Goal: Find contact information: Find contact information

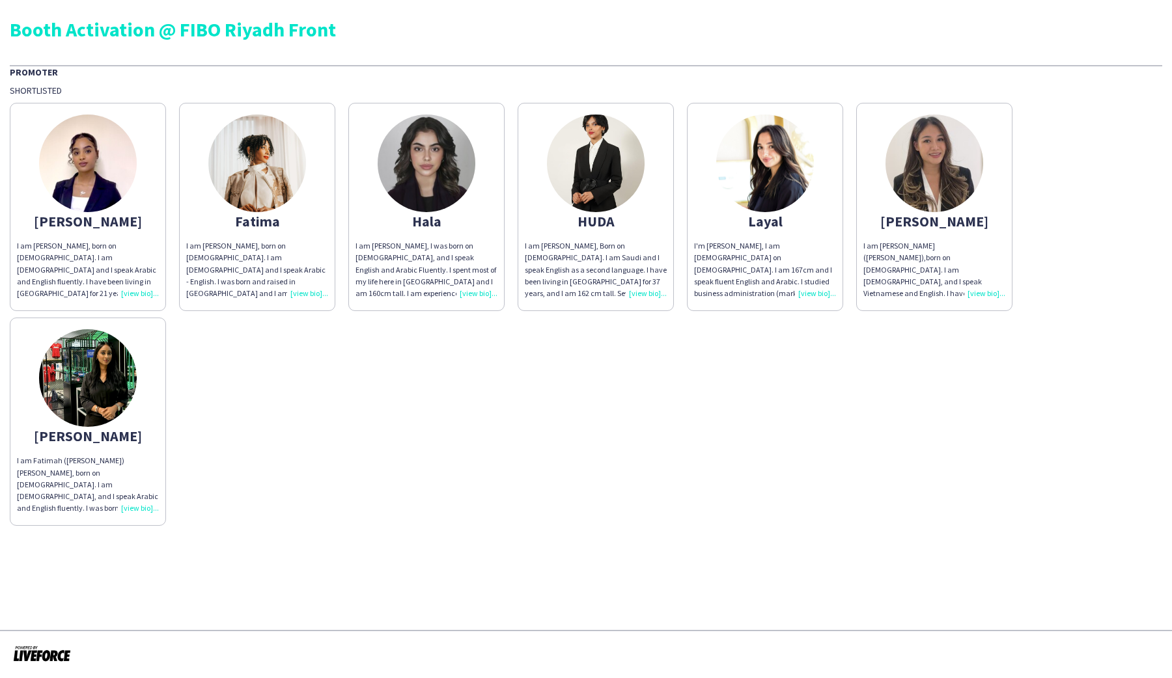
click at [260, 176] on img at bounding box center [257, 164] width 98 height 98
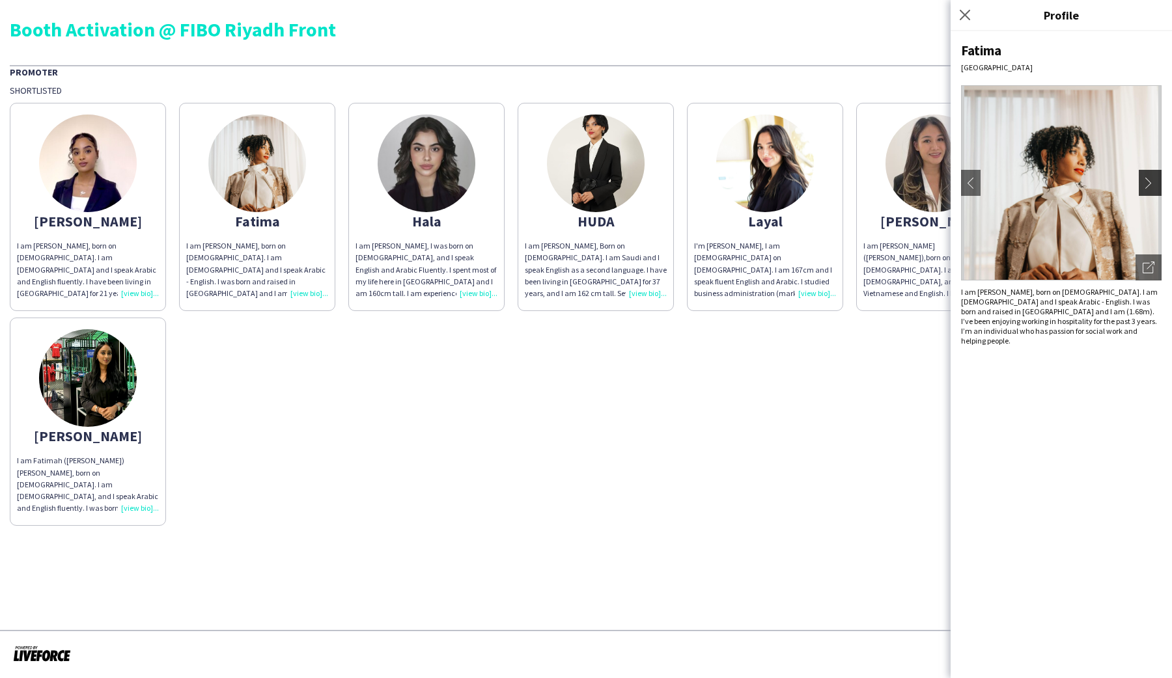
click at [578, 183] on app-icon "chevron-right" at bounding box center [1152, 183] width 18 height 12
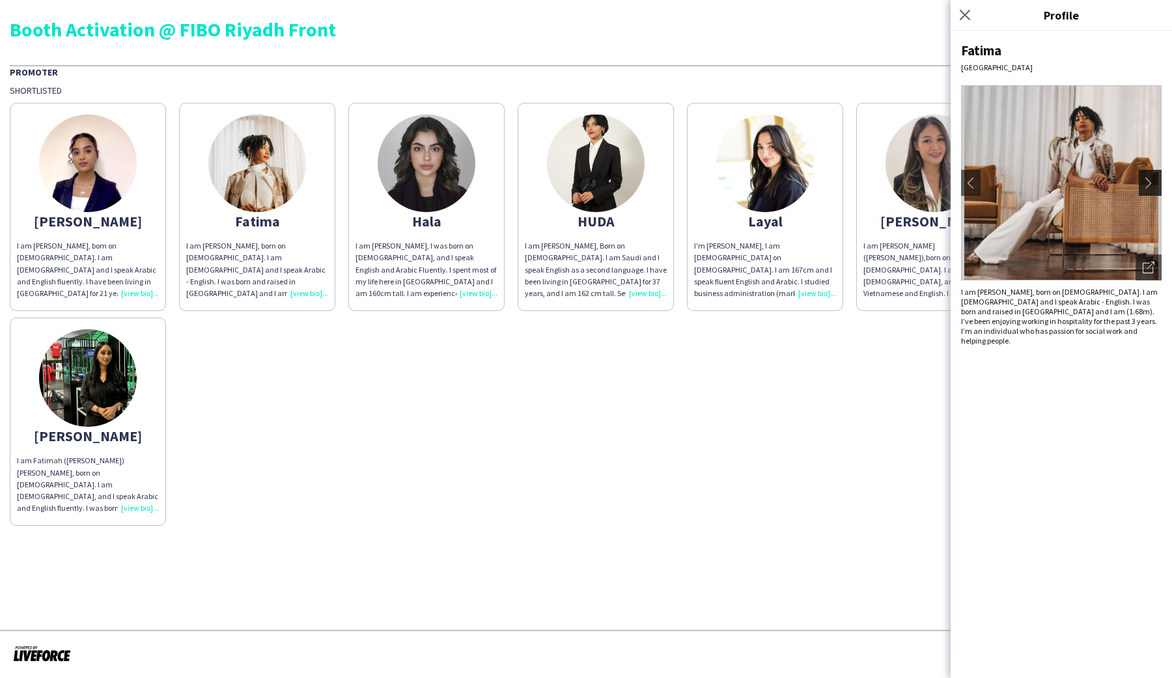
click at [578, 188] on app-icon "chevron-right" at bounding box center [1152, 183] width 18 height 12
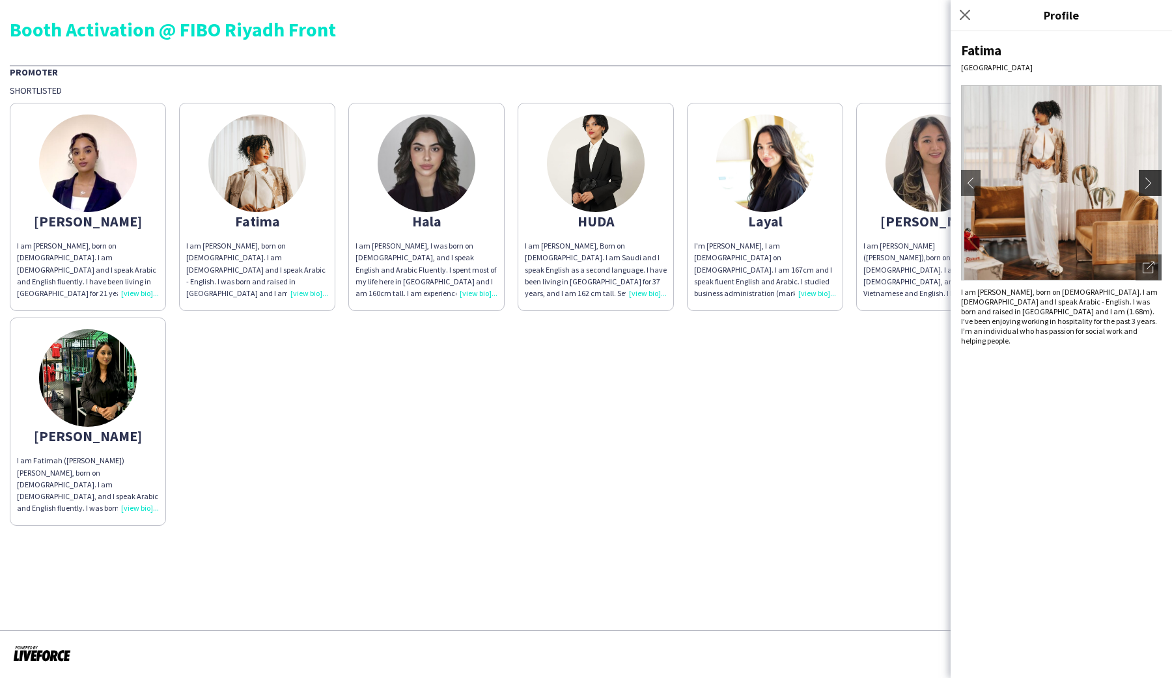
click at [578, 188] on app-icon "chevron-right" at bounding box center [1152, 183] width 18 height 12
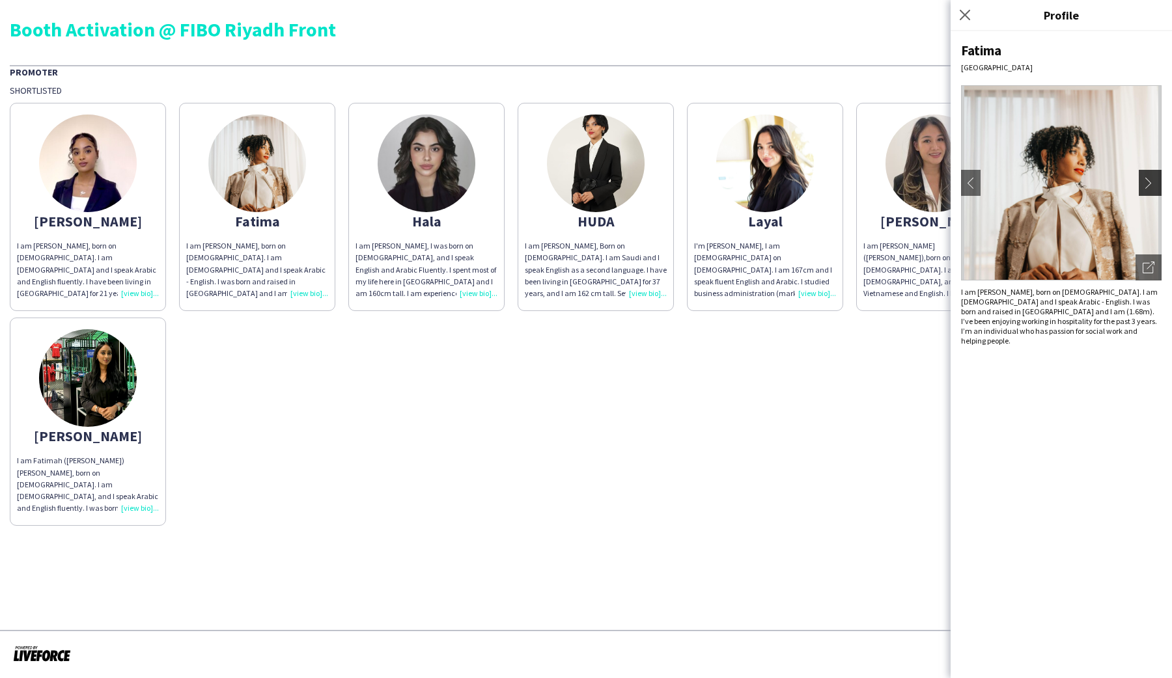
click at [578, 188] on app-icon "chevron-right" at bounding box center [1152, 183] width 18 height 12
click at [574, 150] on img at bounding box center [596, 164] width 98 height 98
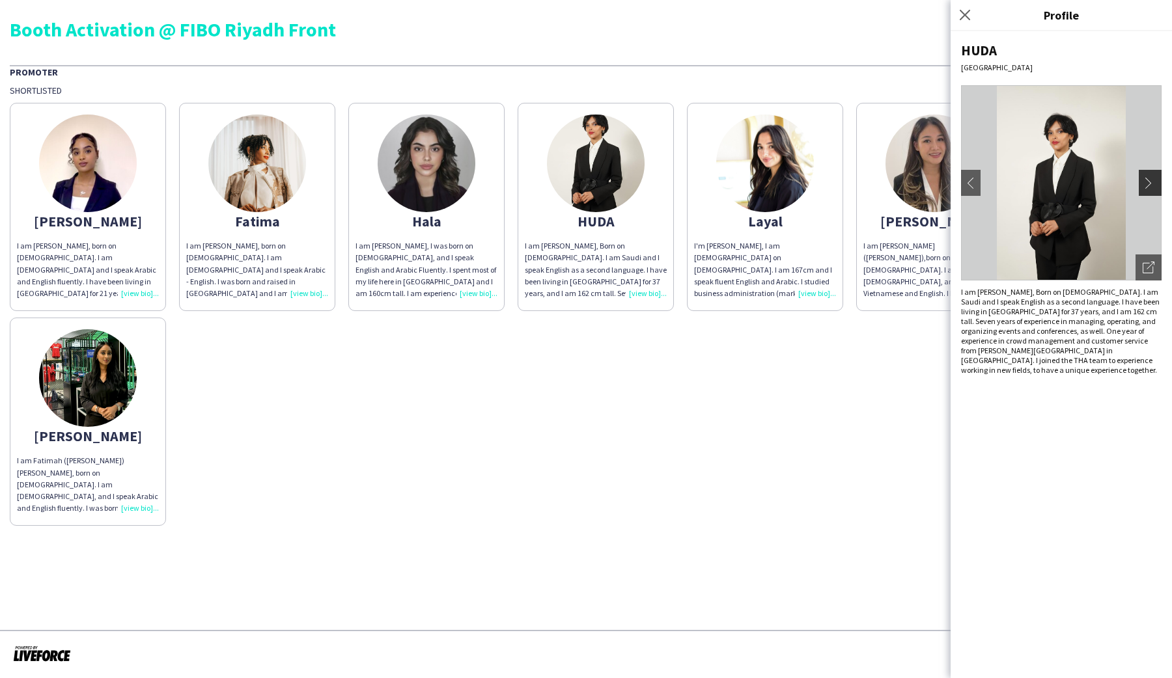
click at [578, 184] on app-icon "chevron-right" at bounding box center [1152, 183] width 18 height 12
click at [578, 185] on app-icon "chevron-right" at bounding box center [1152, 183] width 18 height 12
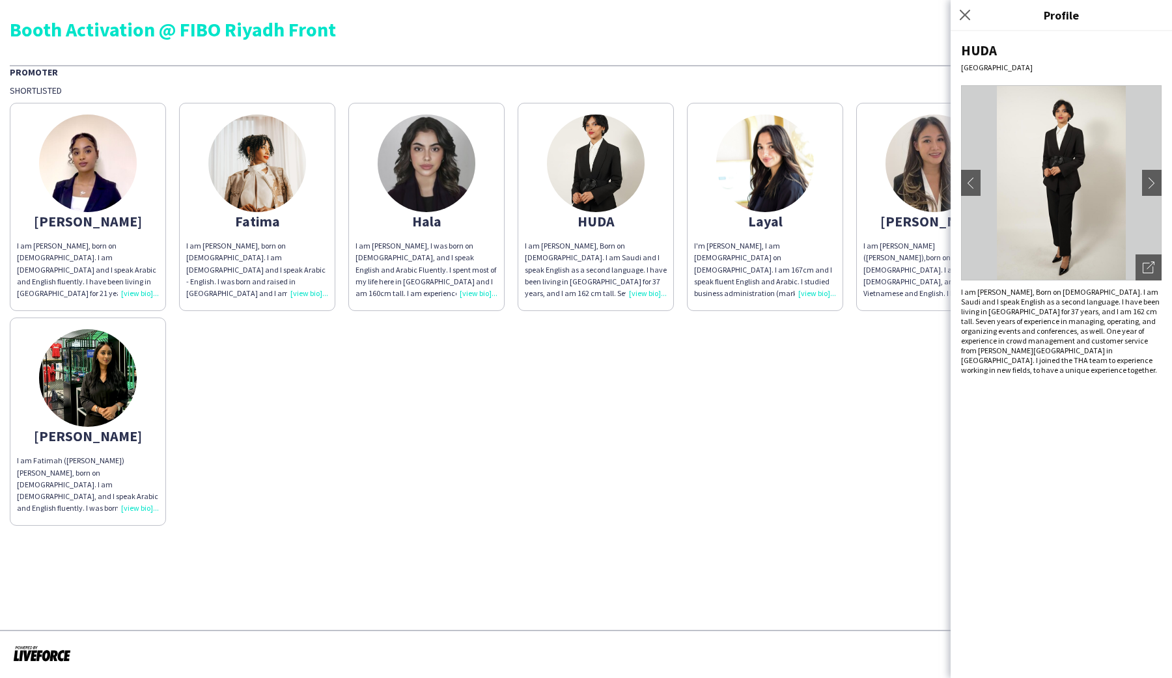
click at [439, 159] on img at bounding box center [427, 164] width 98 height 98
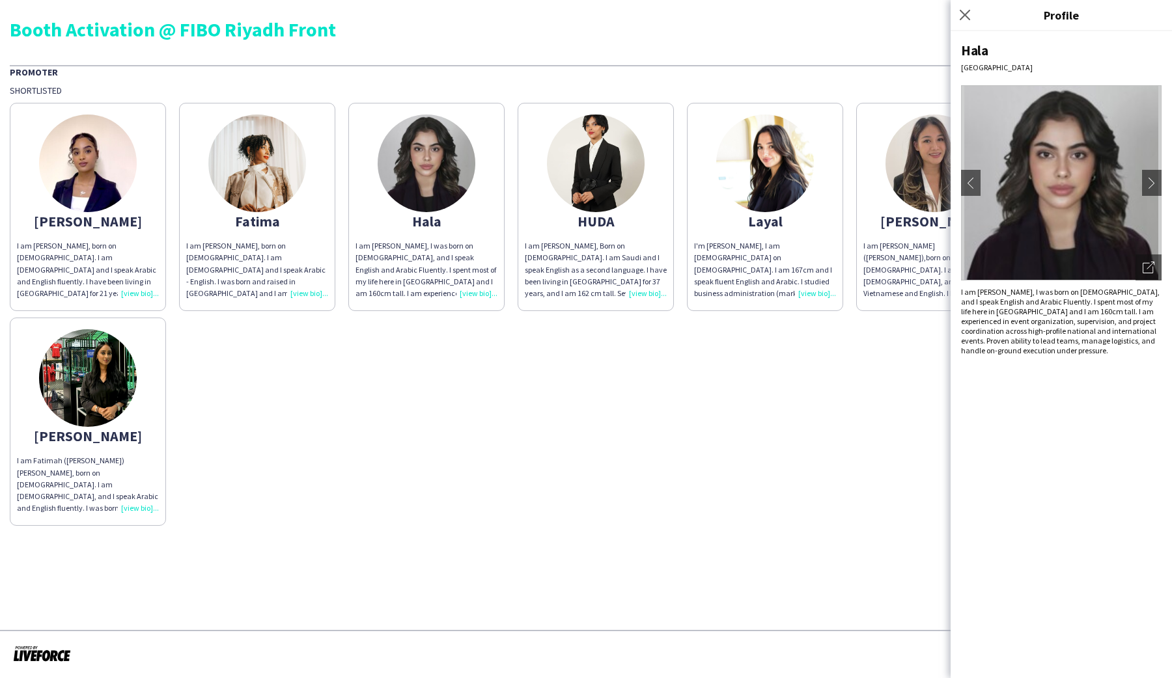
click at [578, 187] on div "Hala Riyadh chevron-left chevron-right Open photos pop-in I am Hala Taleb, I wa…" at bounding box center [1060, 354] width 221 height 647
click at [578, 187] on app-icon "chevron-right" at bounding box center [1152, 183] width 18 height 12
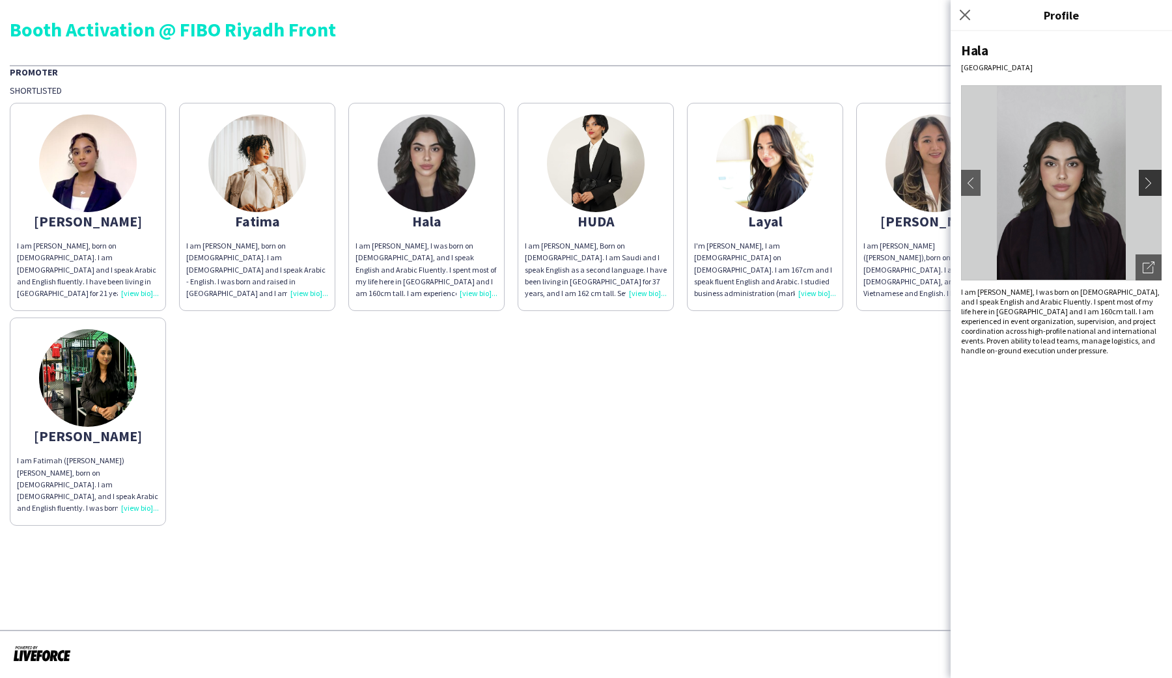
click at [578, 187] on app-icon "chevron-right" at bounding box center [1152, 183] width 18 height 12
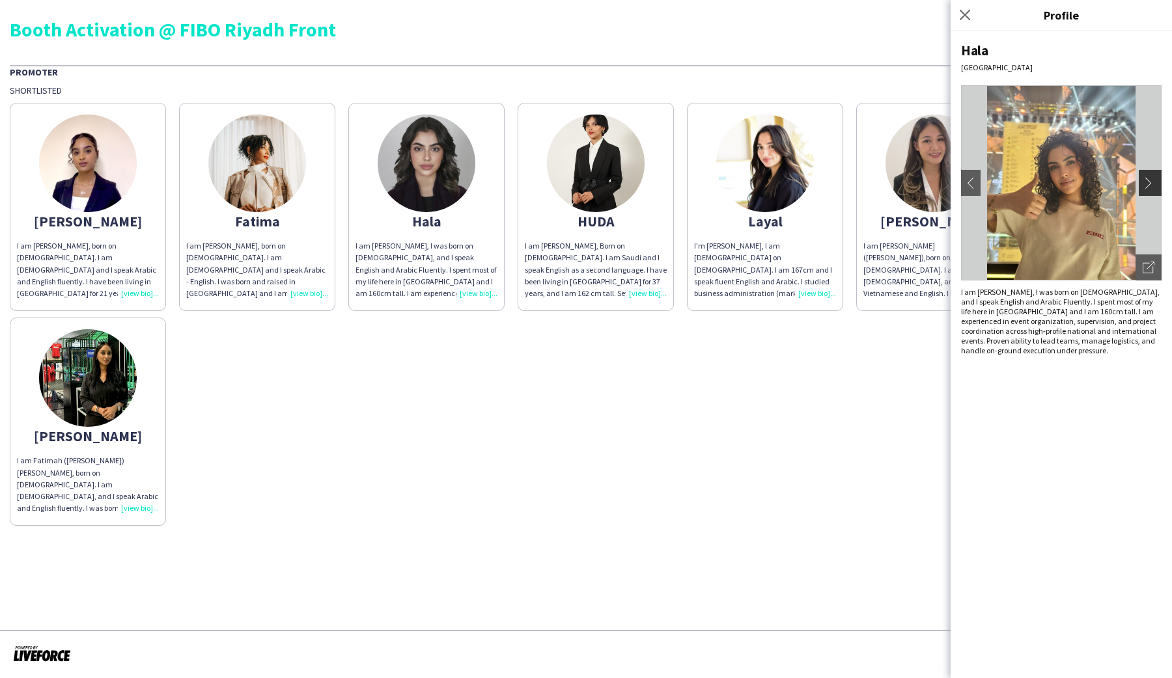
click at [578, 187] on app-icon "chevron-right" at bounding box center [1152, 183] width 18 height 12
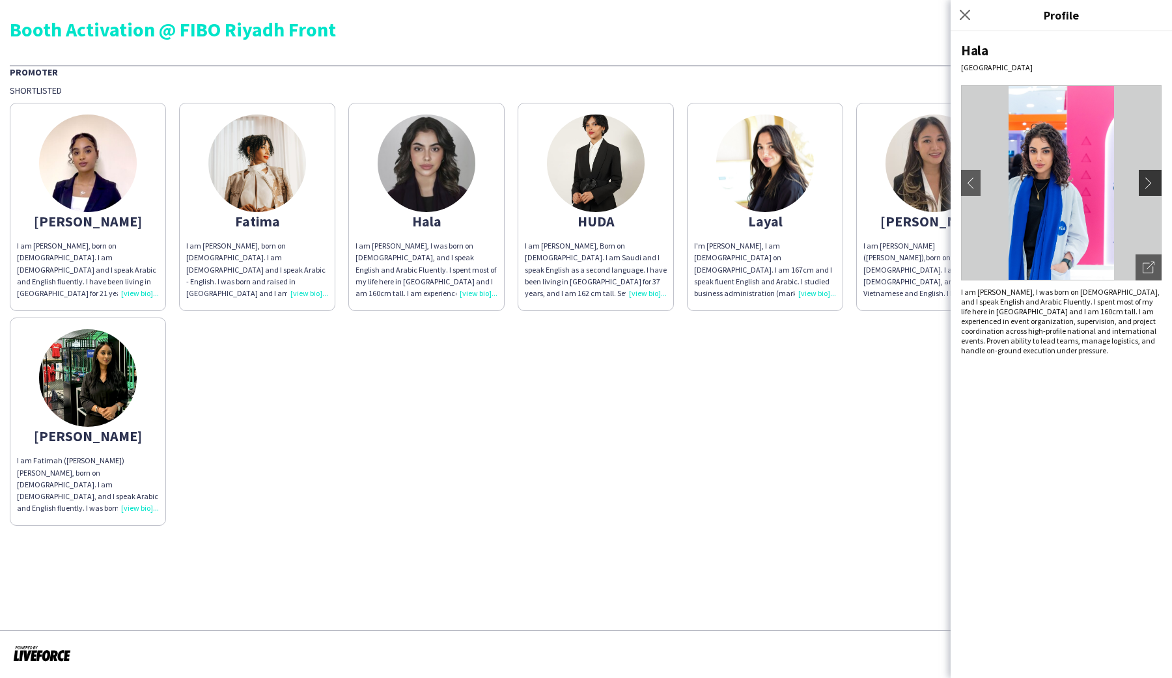
click at [578, 187] on app-icon "chevron-right" at bounding box center [1152, 183] width 18 height 12
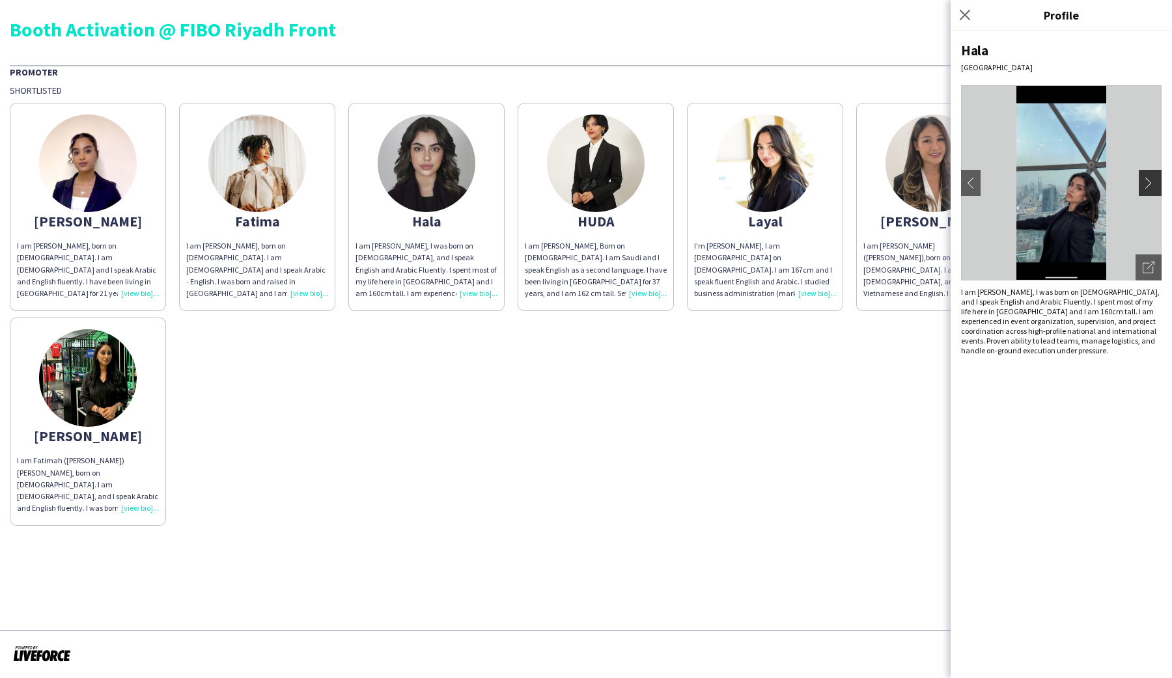
click at [578, 187] on app-icon "chevron-right" at bounding box center [1152, 183] width 18 height 12
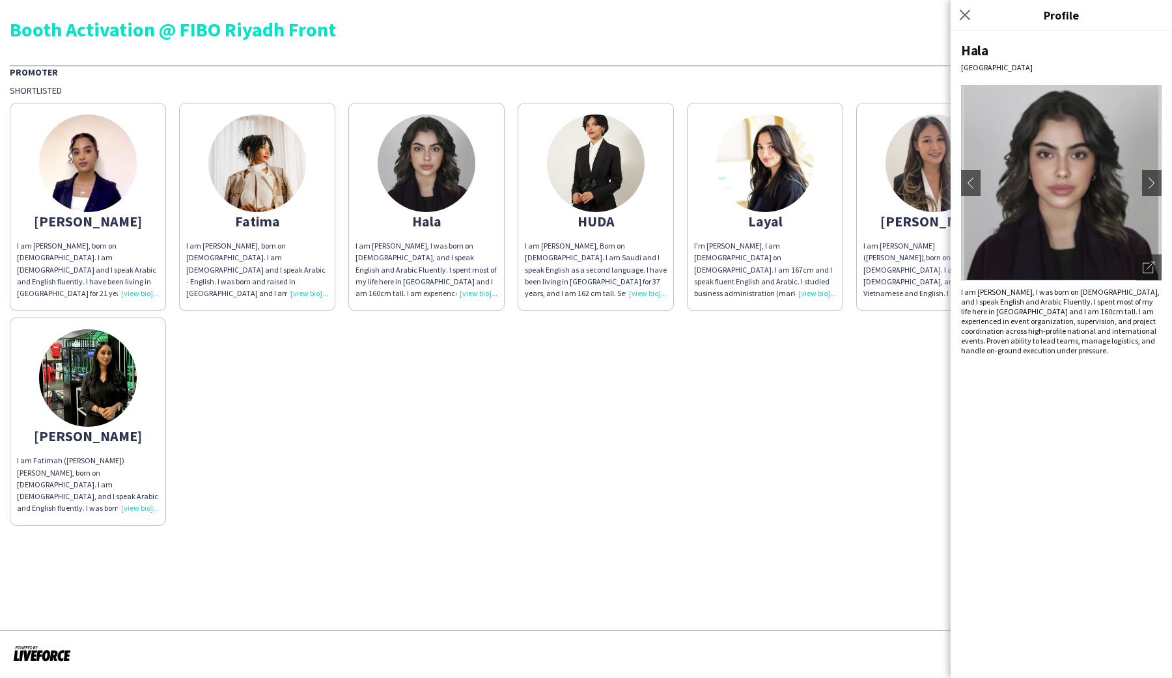
click at [100, 374] on img at bounding box center [88, 378] width 98 height 98
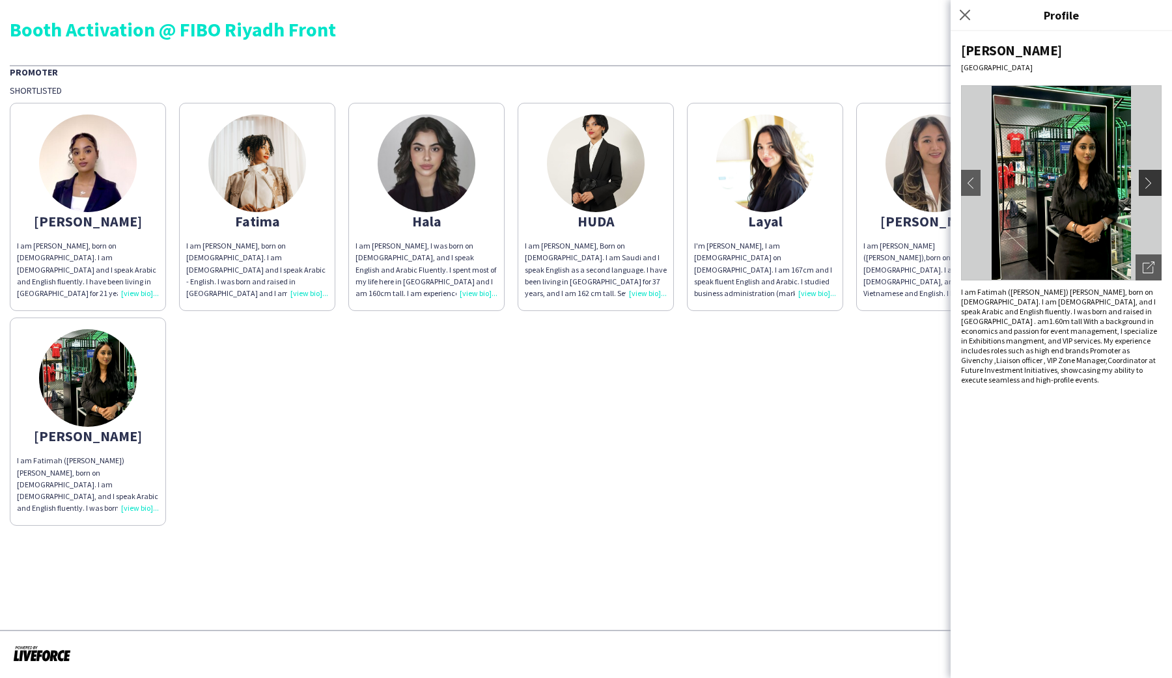
click at [578, 177] on app-icon "chevron-right" at bounding box center [1152, 183] width 18 height 12
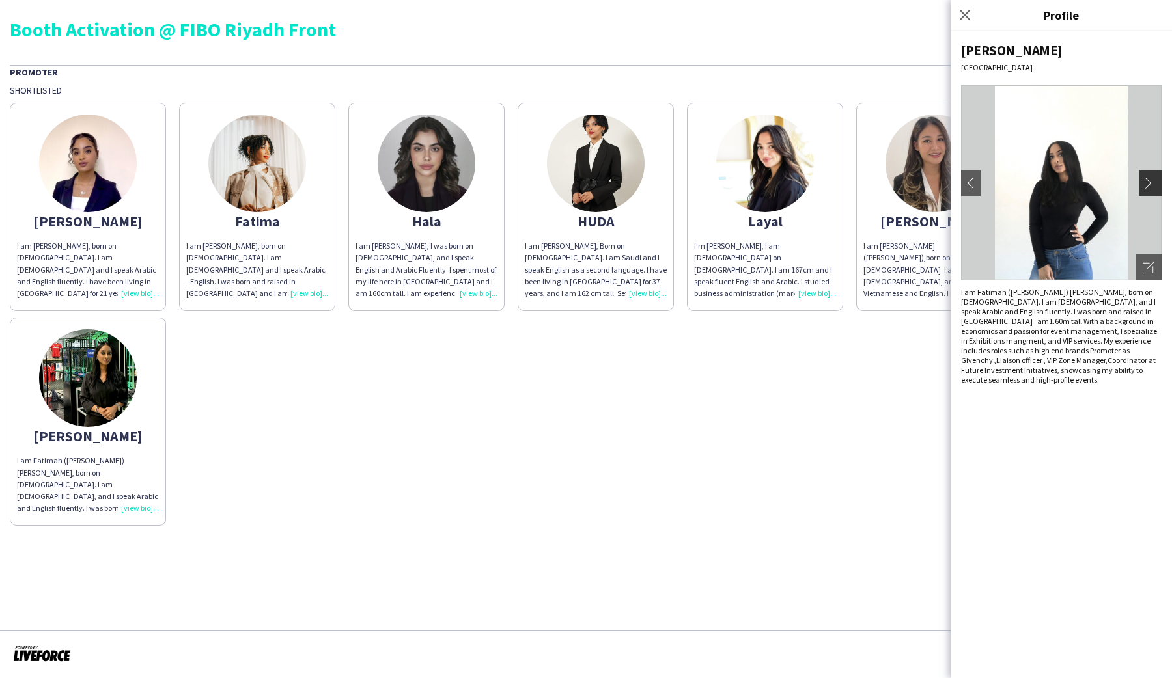
click at [578, 178] on app-icon "chevron-right" at bounding box center [1152, 183] width 18 height 12
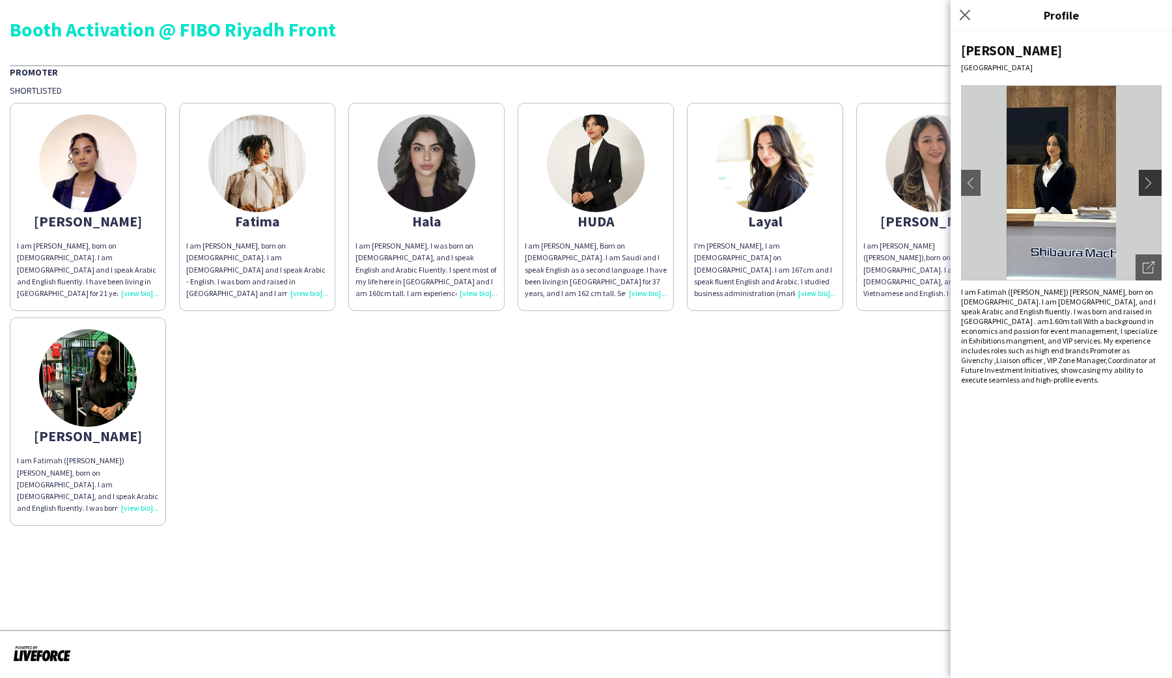
click at [578, 178] on app-icon "chevron-right" at bounding box center [1152, 183] width 18 height 12
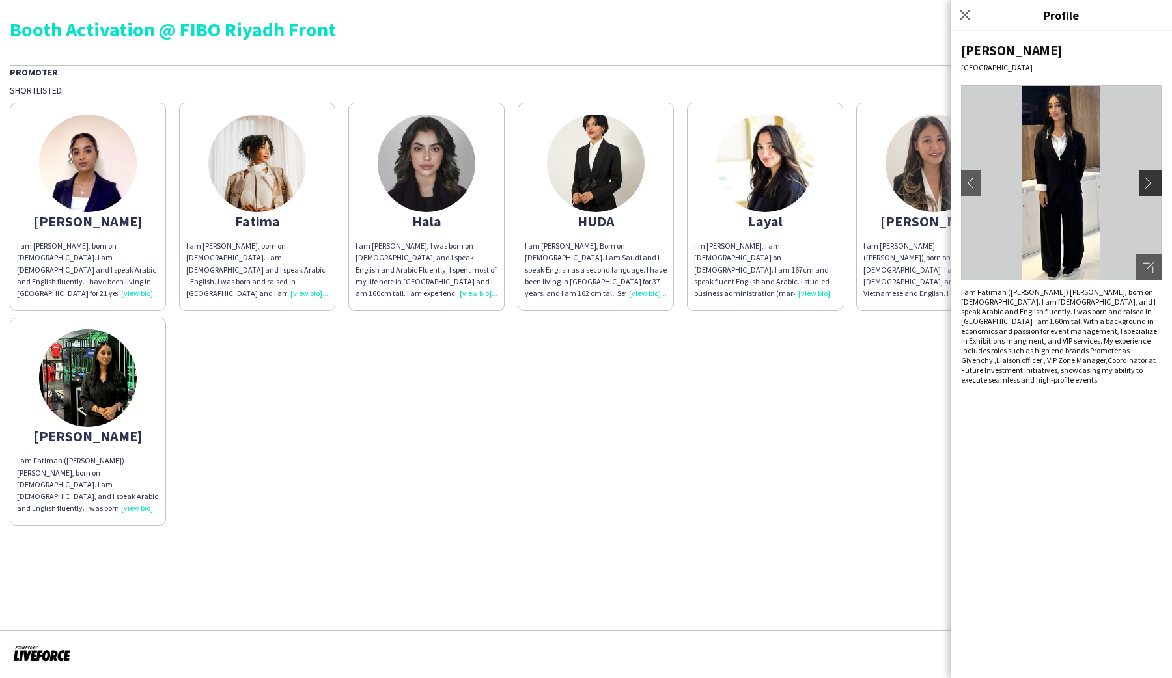
click at [578, 178] on app-icon "chevron-right" at bounding box center [1152, 183] width 18 height 12
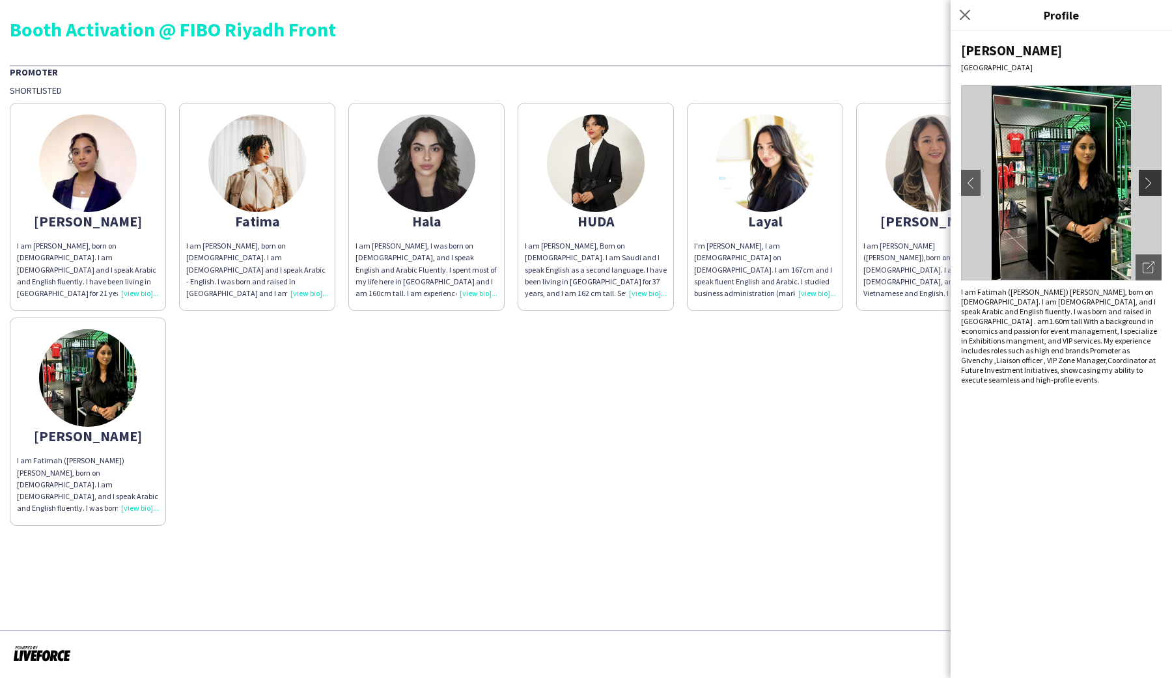
click at [578, 178] on app-icon "chevron-right" at bounding box center [1152, 183] width 18 height 12
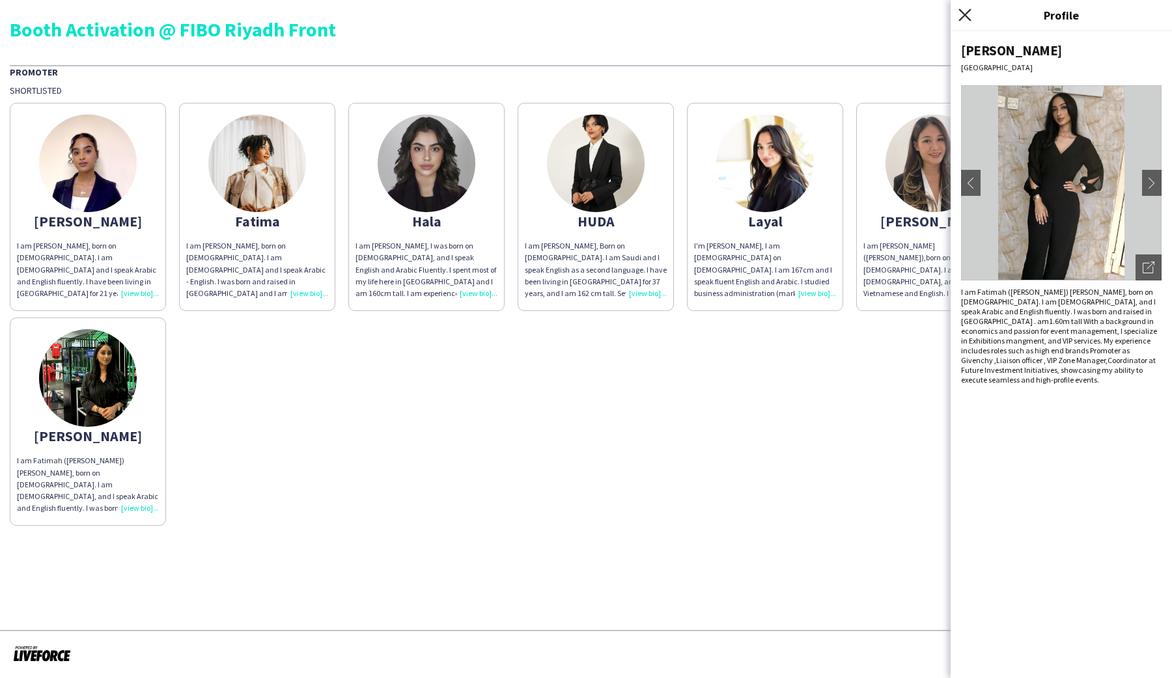
click at [578, 16] on icon at bounding box center [964, 14] width 12 height 12
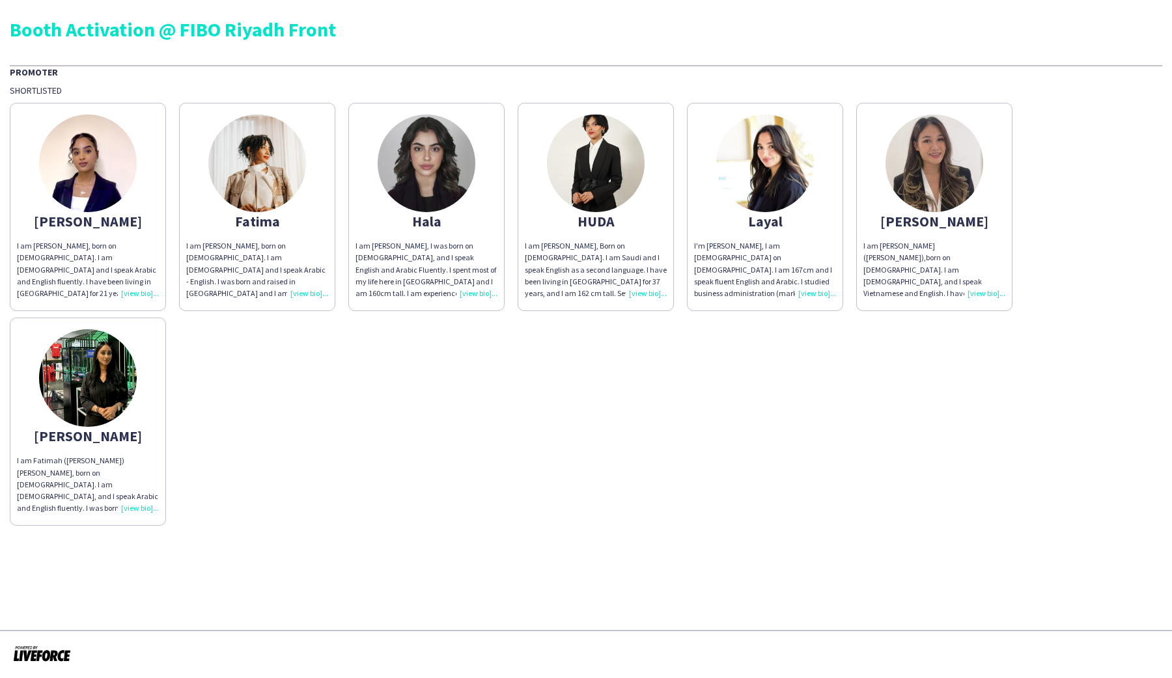
click at [578, 191] on img at bounding box center [934, 164] width 98 height 98
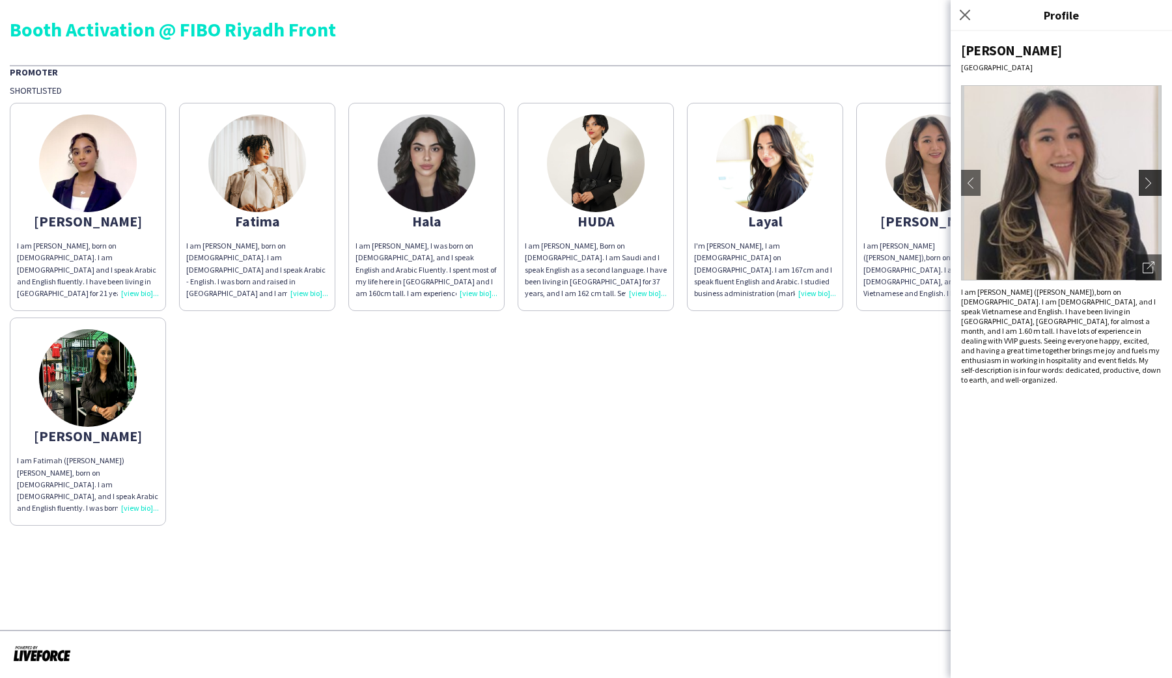
click at [578, 180] on app-icon "chevron-right" at bounding box center [1152, 183] width 18 height 12
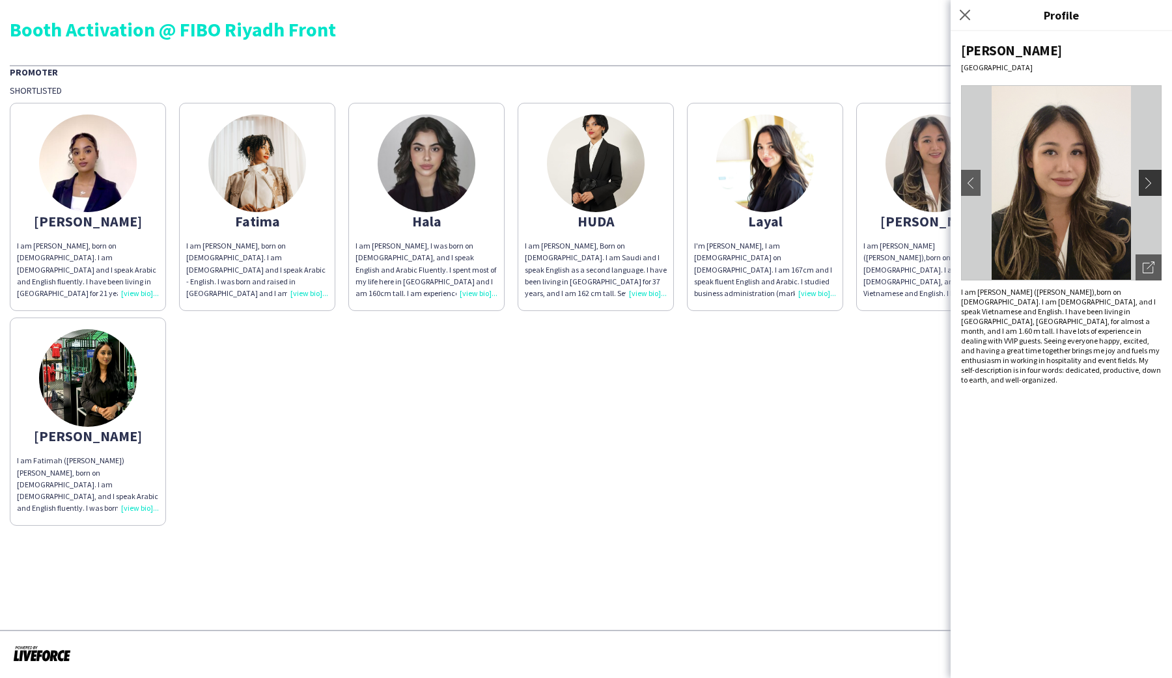
click at [578, 180] on app-icon "chevron-right" at bounding box center [1152, 183] width 18 height 12
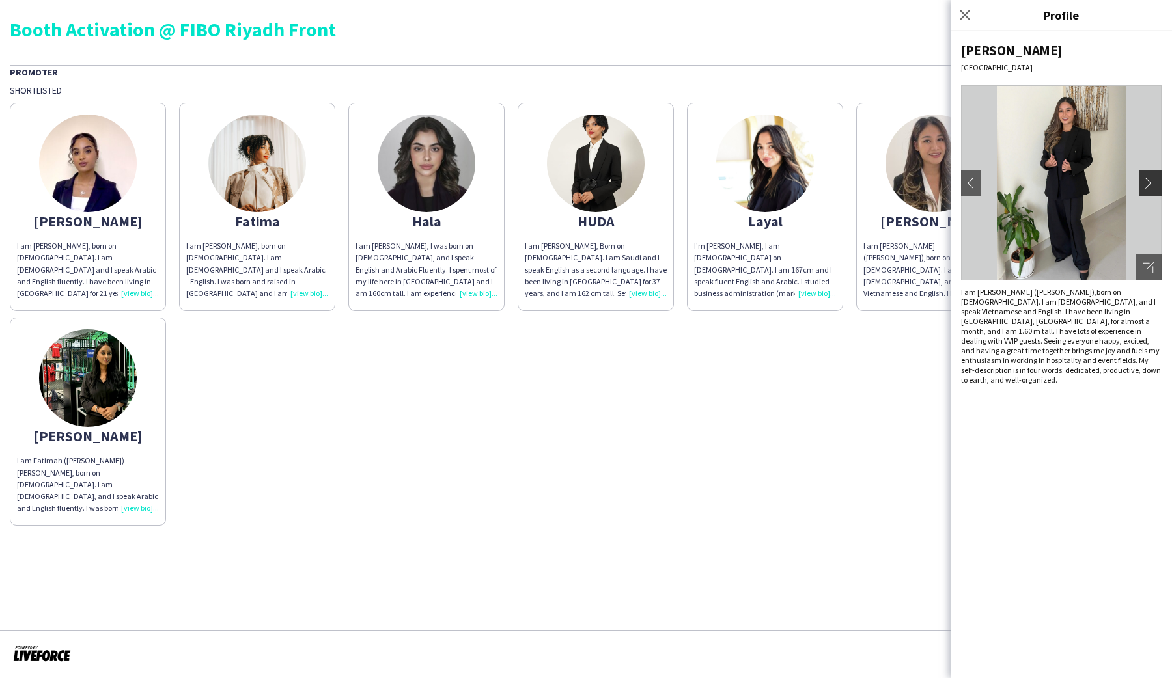
click at [578, 180] on app-icon "chevron-right" at bounding box center [1152, 183] width 18 height 12
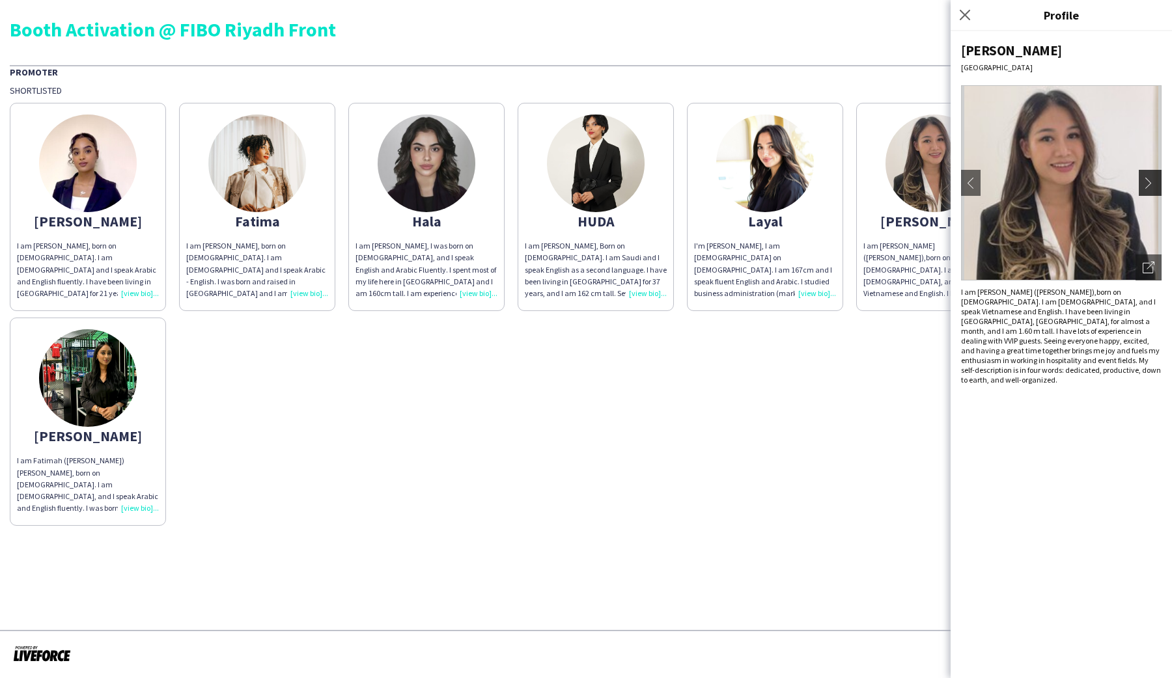
click at [578, 181] on app-icon "chevron-right" at bounding box center [1152, 183] width 18 height 12
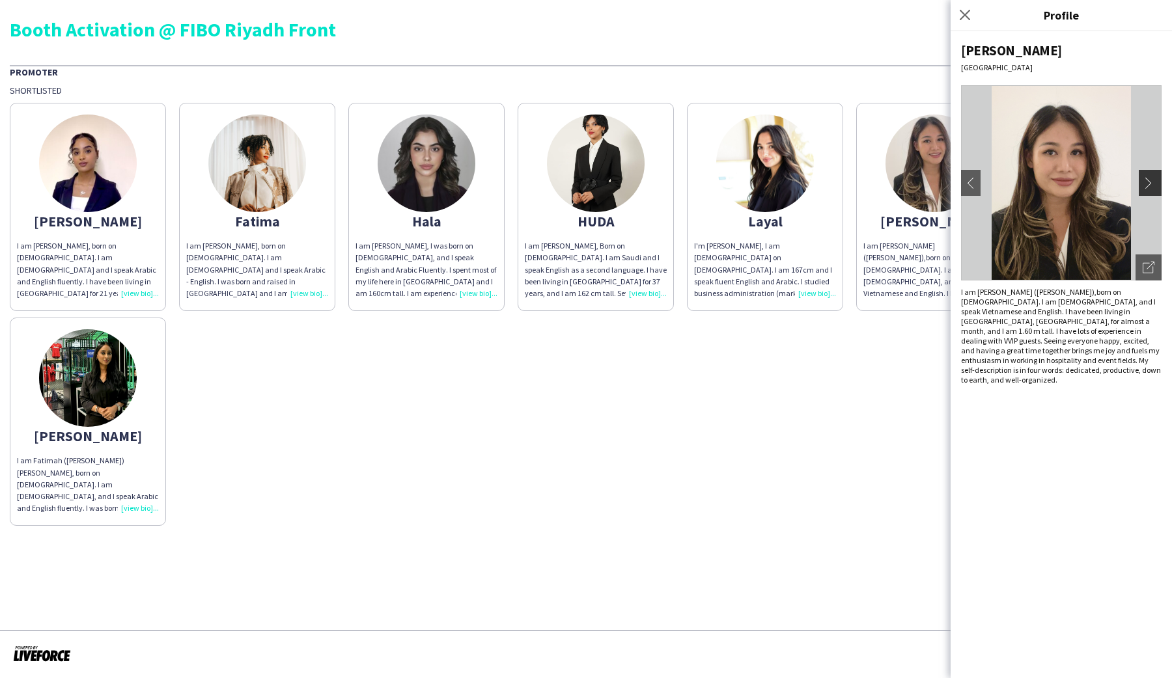
click at [578, 181] on app-icon "chevron-right" at bounding box center [1152, 183] width 18 height 12
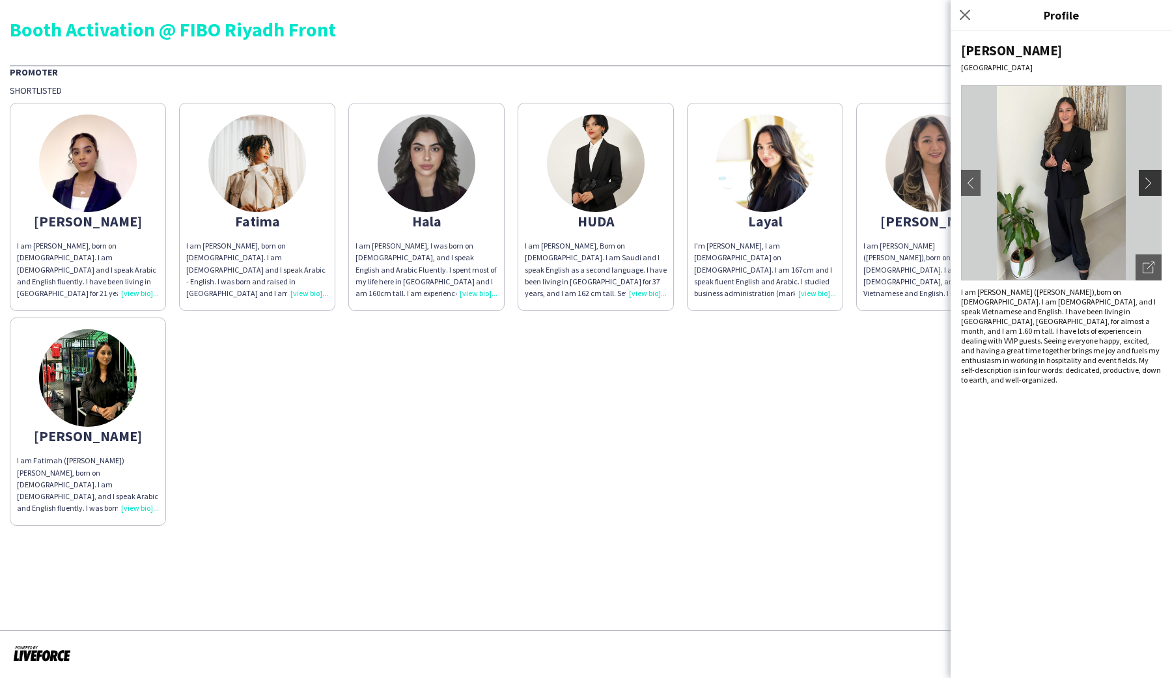
click at [578, 181] on app-icon "chevron-right" at bounding box center [1152, 183] width 18 height 12
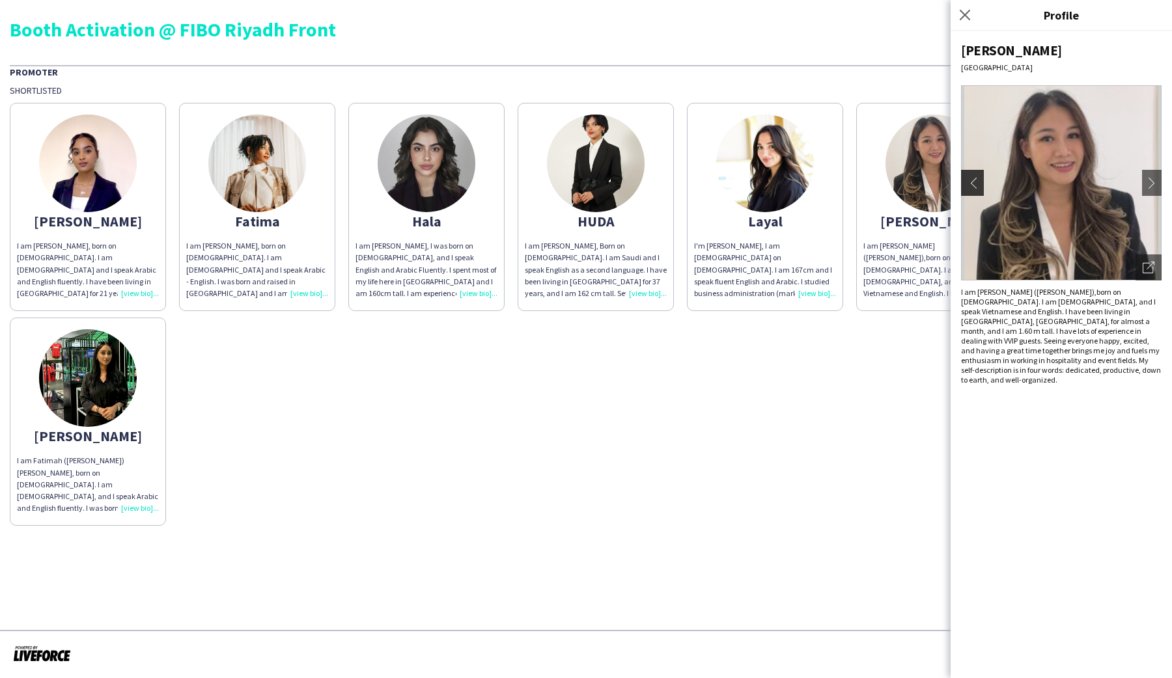
click at [578, 186] on app-icon "chevron-left" at bounding box center [971, 183] width 18 height 12
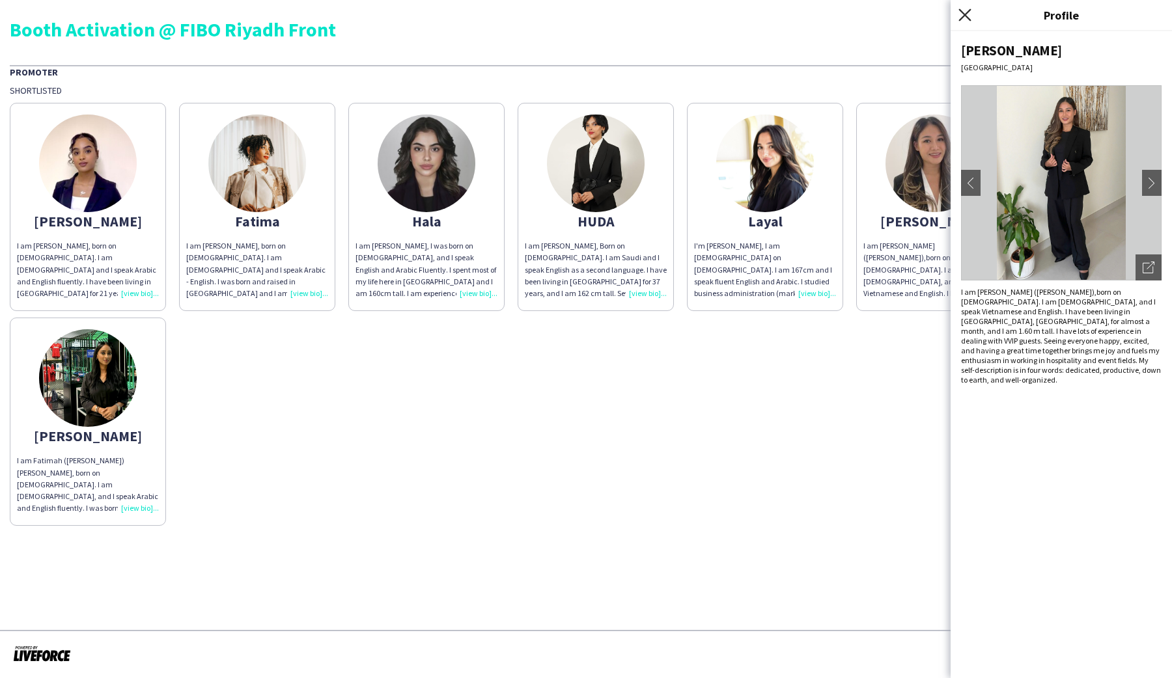
click at [578, 13] on icon "Close pop-in" at bounding box center [964, 14] width 12 height 12
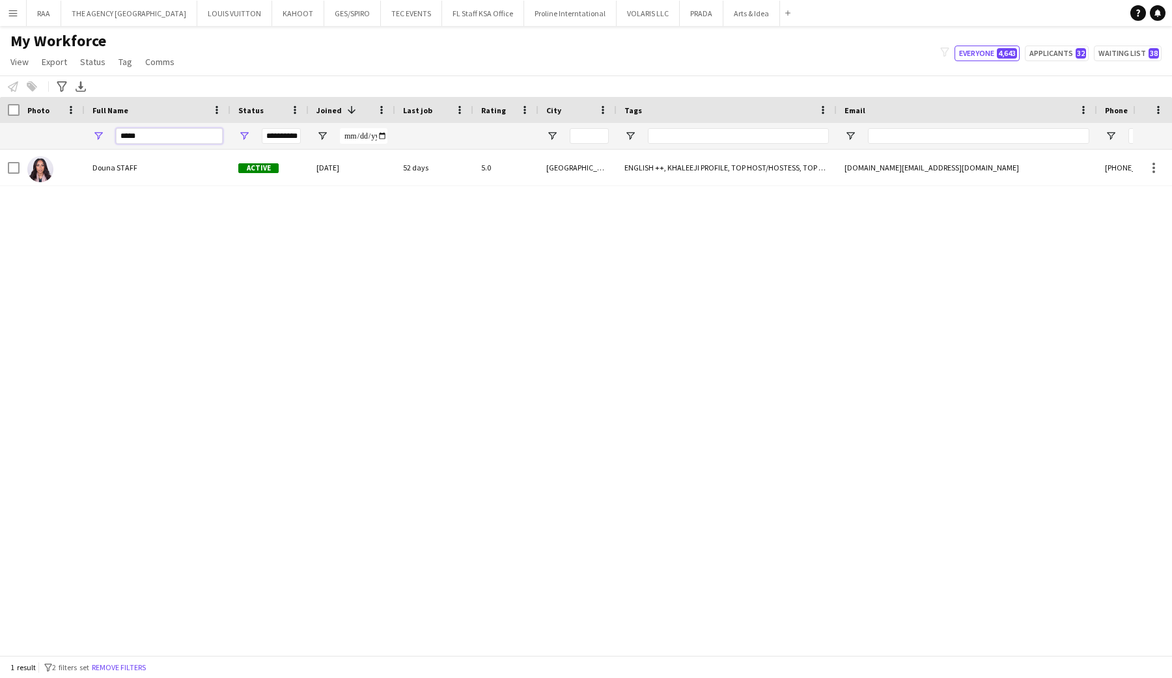
click at [153, 139] on input "*****" at bounding box center [169, 136] width 107 height 16
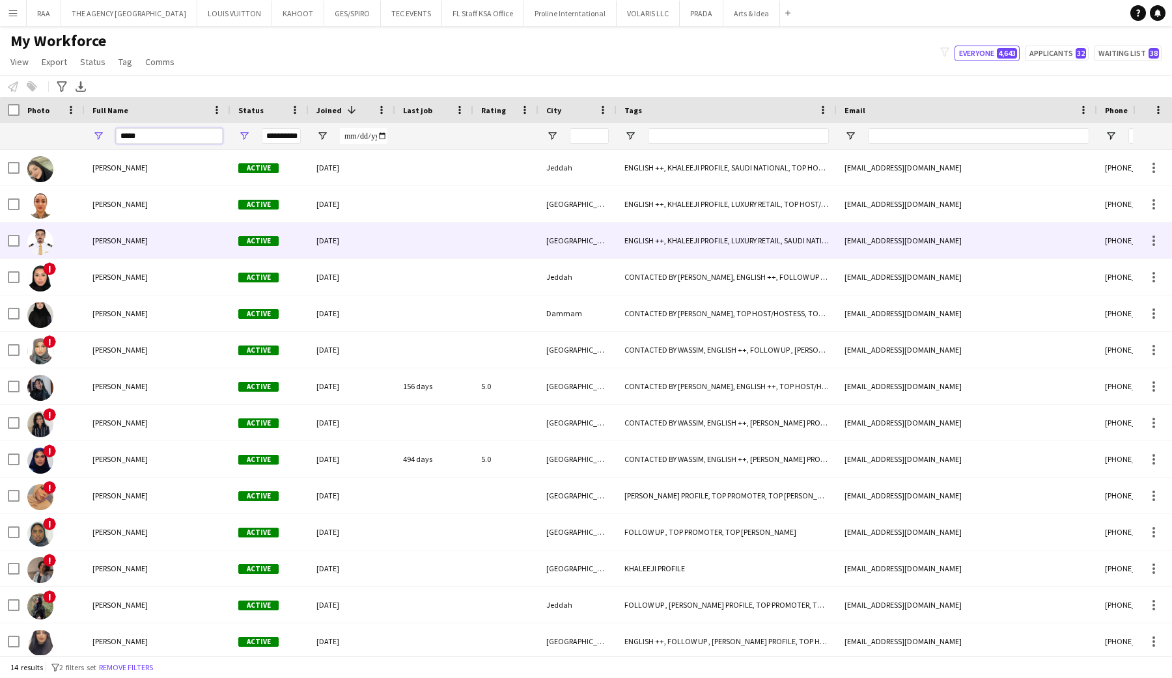
type input "****"
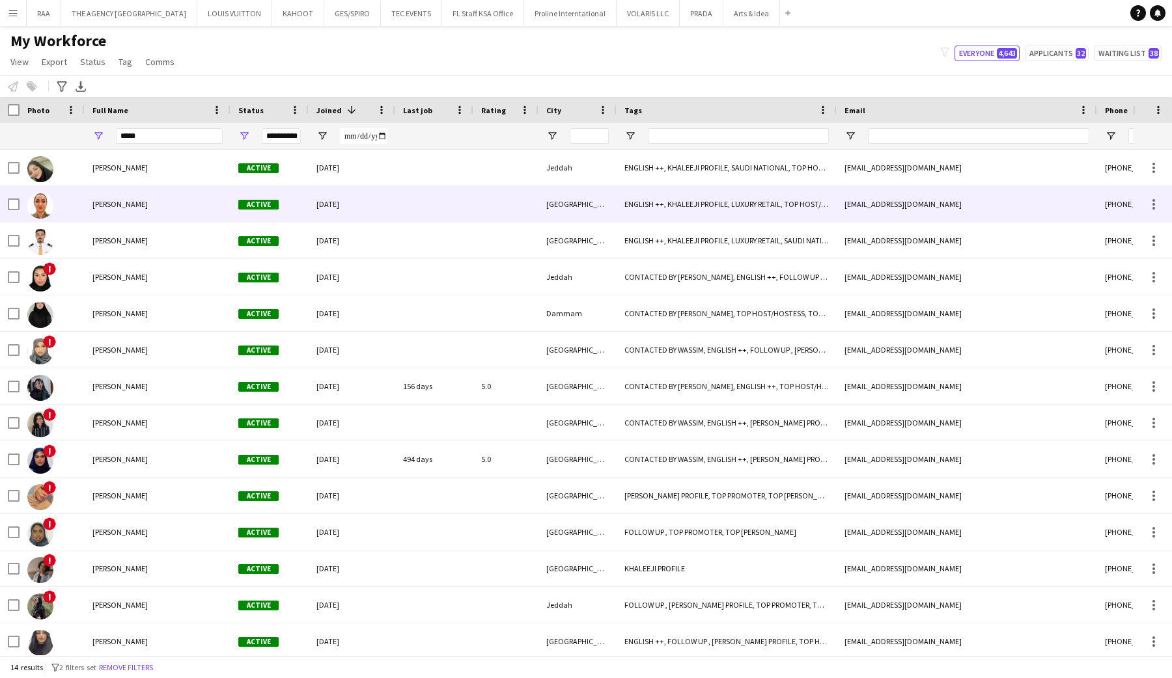
click at [142, 195] on div "[PERSON_NAME]" at bounding box center [158, 204] width 146 height 36
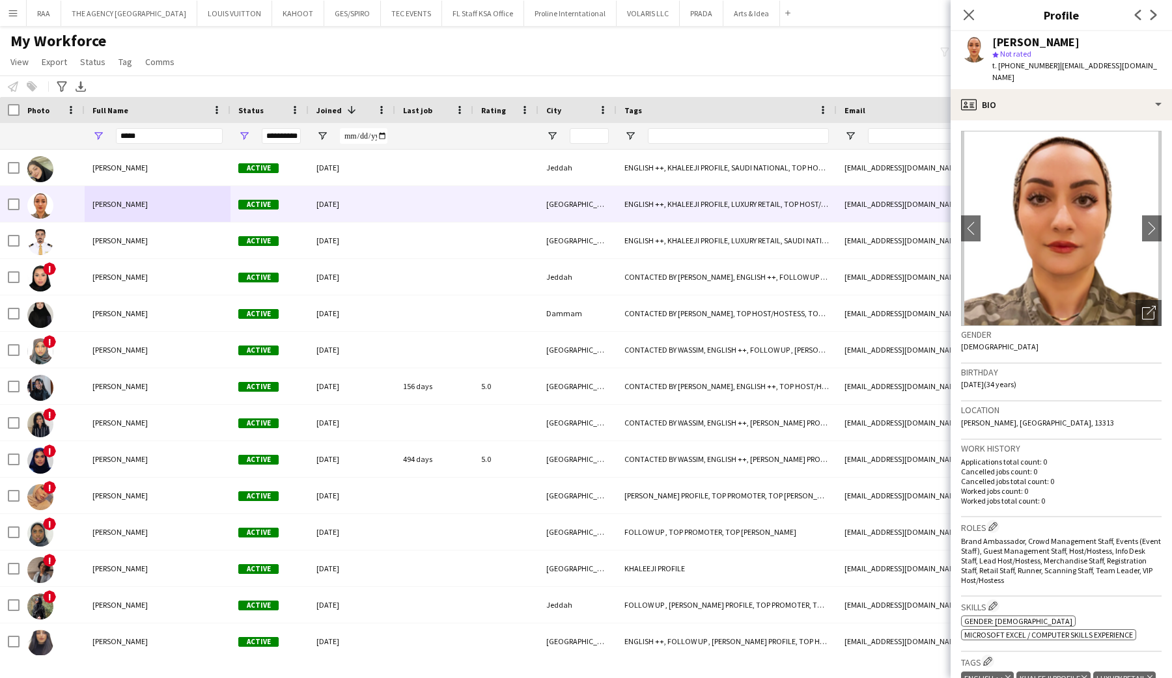
drag, startPoint x: 1050, startPoint y: 65, endPoint x: 1000, endPoint y: 65, distance: 50.1
click at [1000, 65] on div "t. [PHONE_NUMBER] | [EMAIL_ADDRESS][DOMAIN_NAME]" at bounding box center [1076, 71] width 169 height 23
click at [1005, 64] on span "t. [PHONE_NUMBER]" at bounding box center [1026, 66] width 68 height 10
drag, startPoint x: 1000, startPoint y: 64, endPoint x: 1035, endPoint y: 66, distance: 35.2
click at [1035, 66] on span "t. [PHONE_NUMBER]" at bounding box center [1026, 66] width 68 height 10
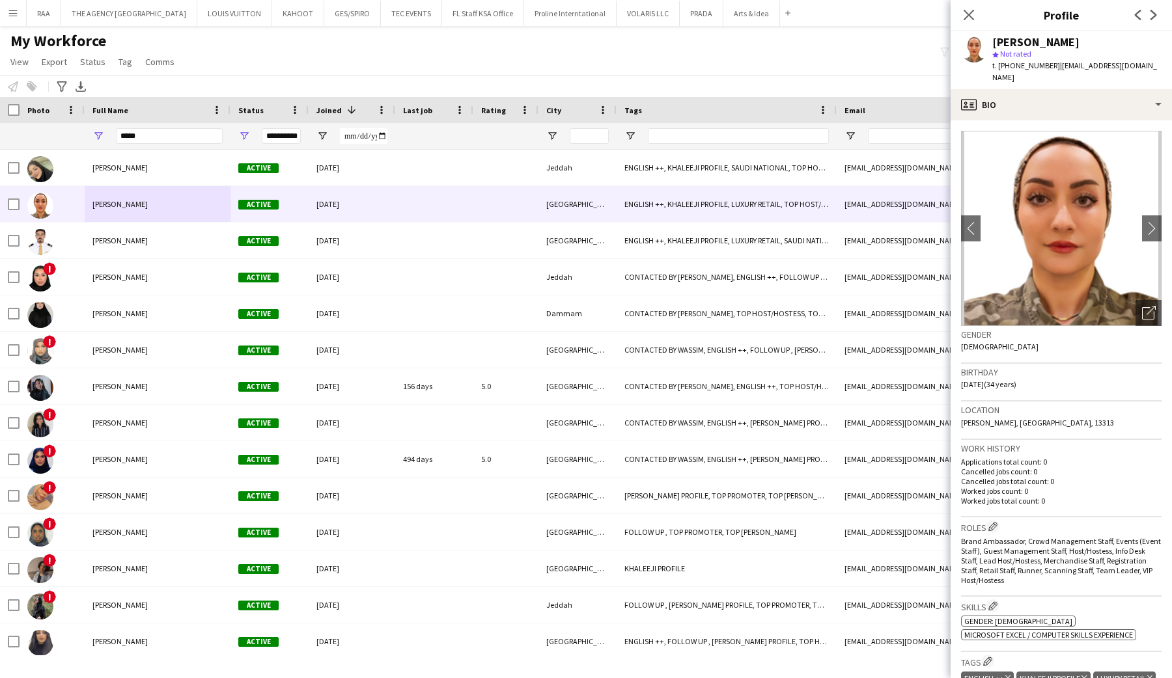
drag, startPoint x: 1000, startPoint y: 66, endPoint x: 1041, endPoint y: 66, distance: 41.0
click at [1041, 66] on span "t. [PHONE_NUMBER]" at bounding box center [1026, 66] width 68 height 10
click at [1048, 66] on span "t. [PHONE_NUMBER]" at bounding box center [1026, 66] width 68 height 10
drag, startPoint x: 999, startPoint y: 66, endPoint x: 1048, endPoint y: 68, distance: 48.8
click at [1049, 68] on span "t. [PHONE_NUMBER]" at bounding box center [1026, 66] width 68 height 10
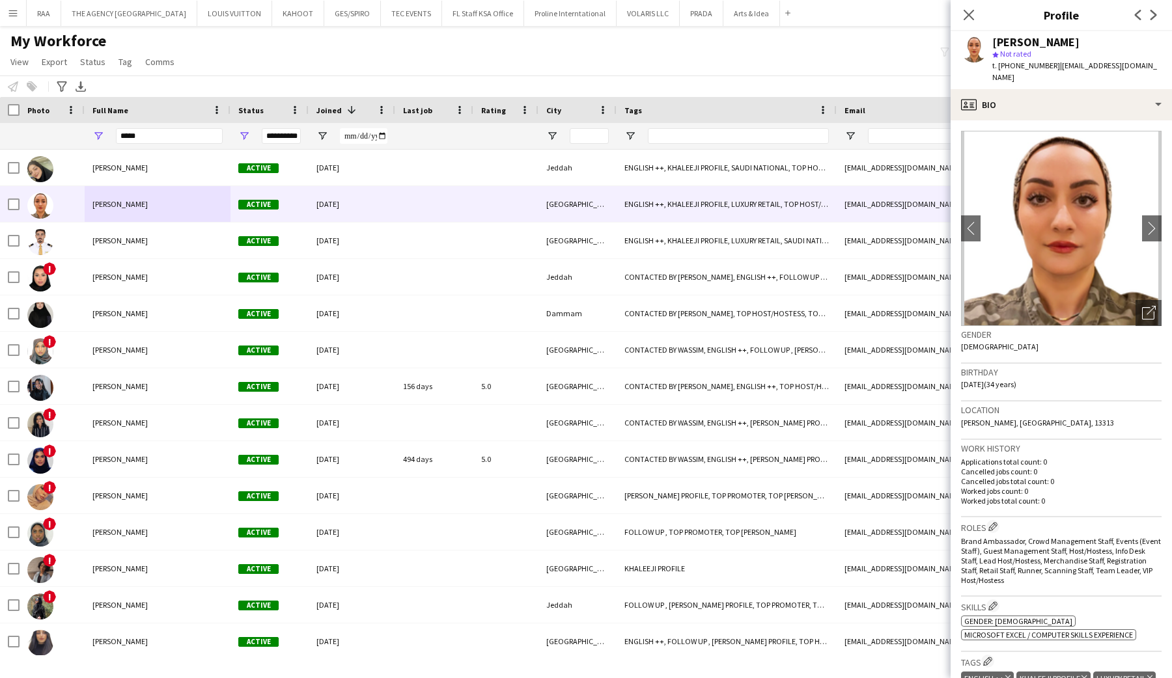
copy span "[PHONE_NUMBER]"
click at [1152, 221] on app-icon "chevron-right" at bounding box center [1152, 228] width 20 height 14
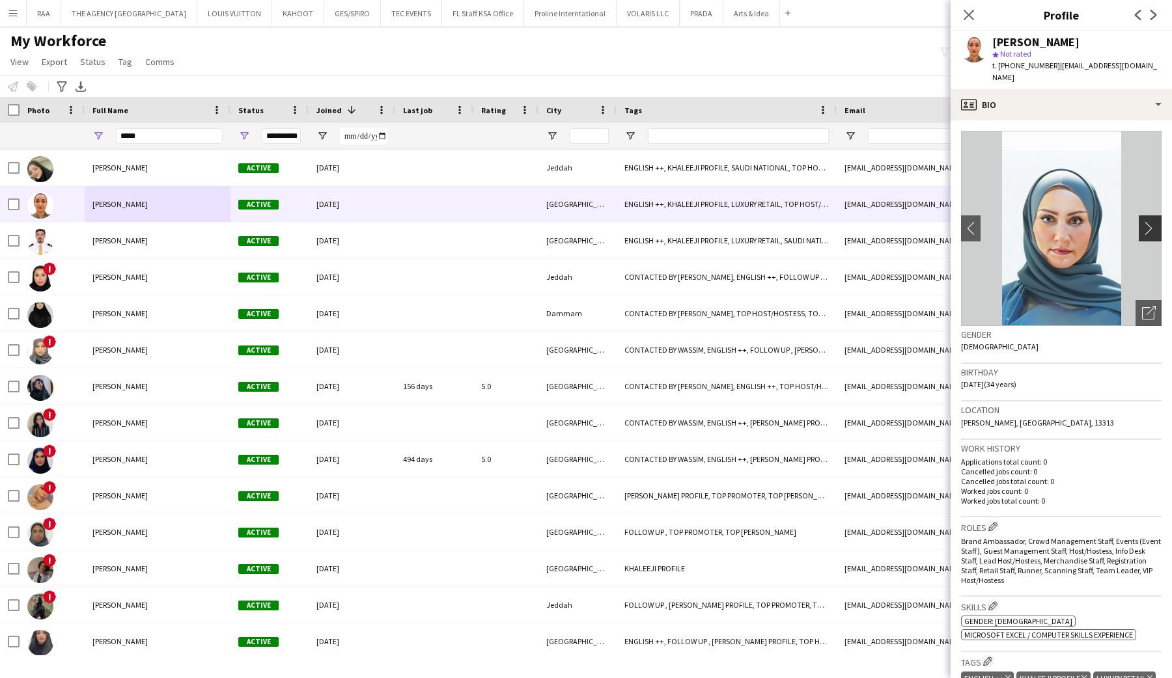
click at [1150, 221] on app-icon "chevron-right" at bounding box center [1152, 228] width 20 height 14
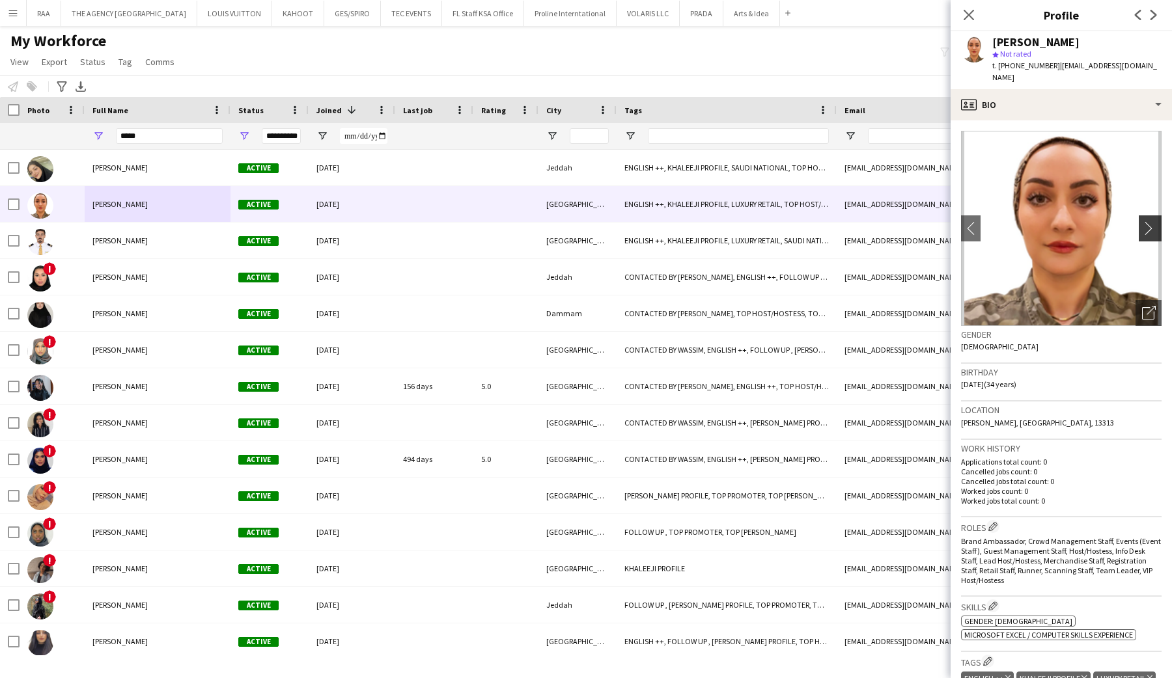
click at [1150, 221] on app-icon "chevron-right" at bounding box center [1152, 228] width 20 height 14
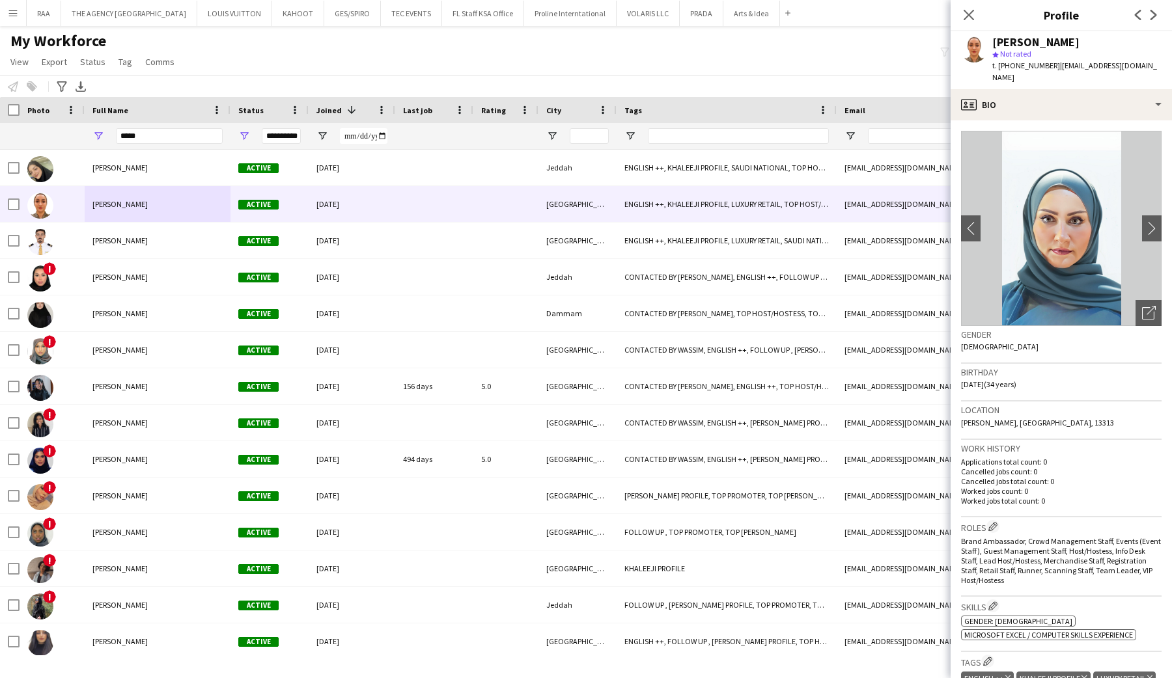
click at [1026, 194] on img at bounding box center [1061, 228] width 201 height 195
click at [974, 221] on app-icon "chevron-left" at bounding box center [971, 228] width 20 height 14
